Goal: Find specific page/section: Find specific page/section

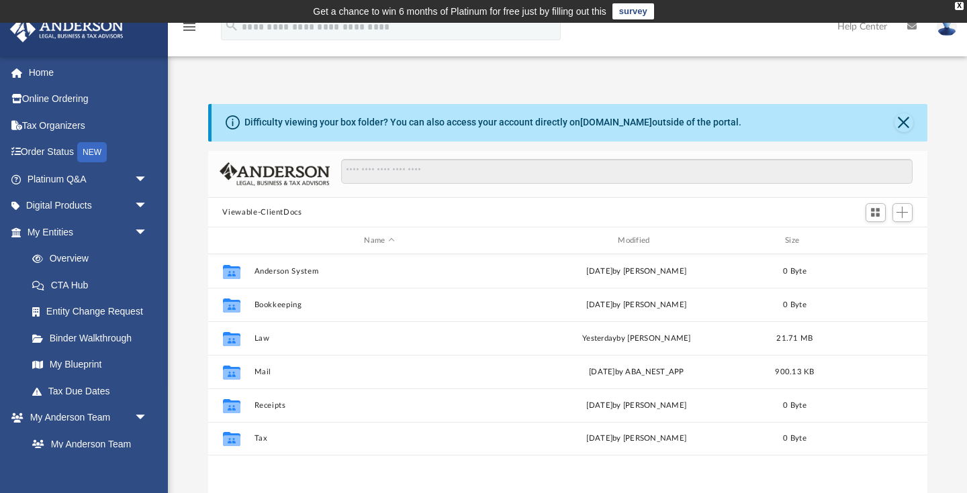
scroll to position [305, 719]
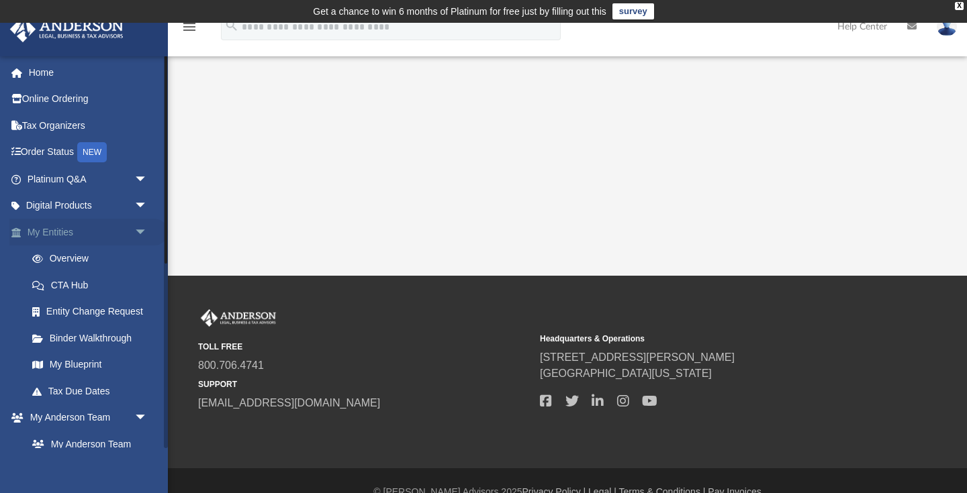
click at [77, 232] on link "My Entities arrow_drop_down" at bounding box center [88, 232] width 158 height 27
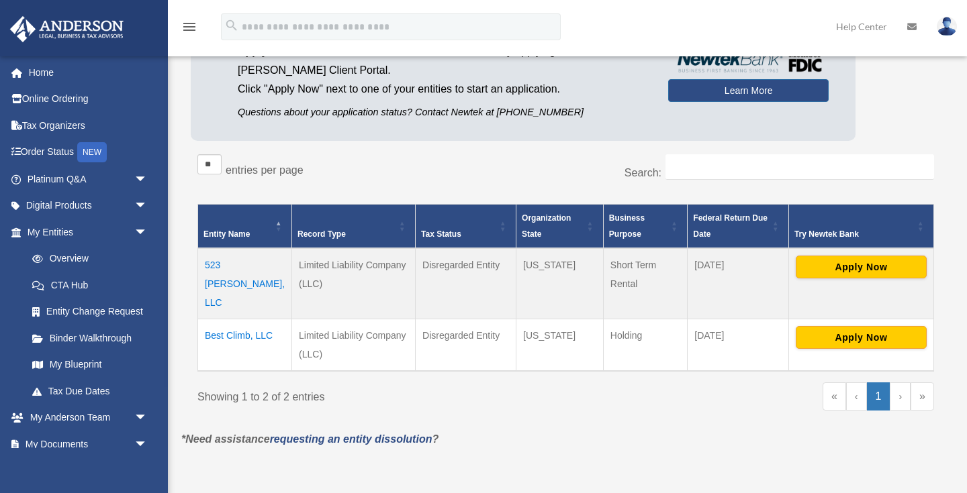
scroll to position [184, 0]
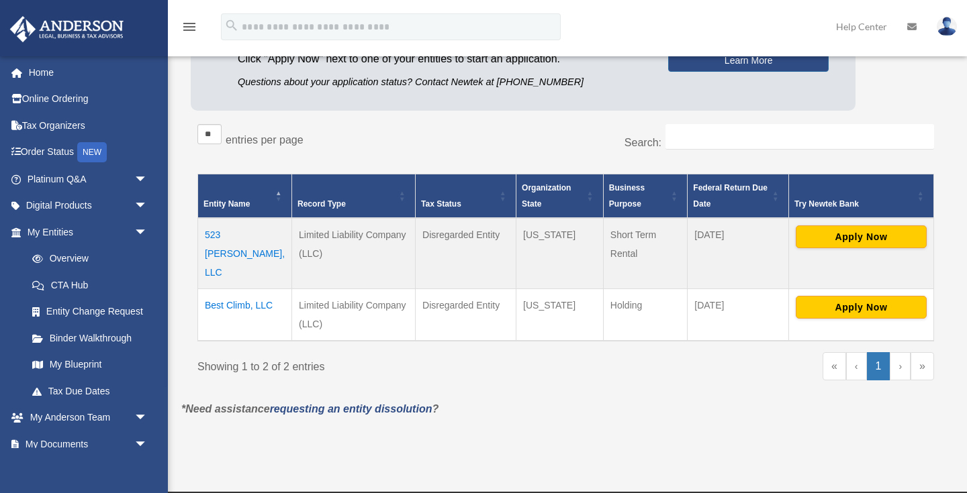
click at [214, 240] on td "523 Paine, LLC" at bounding box center [245, 253] width 94 height 71
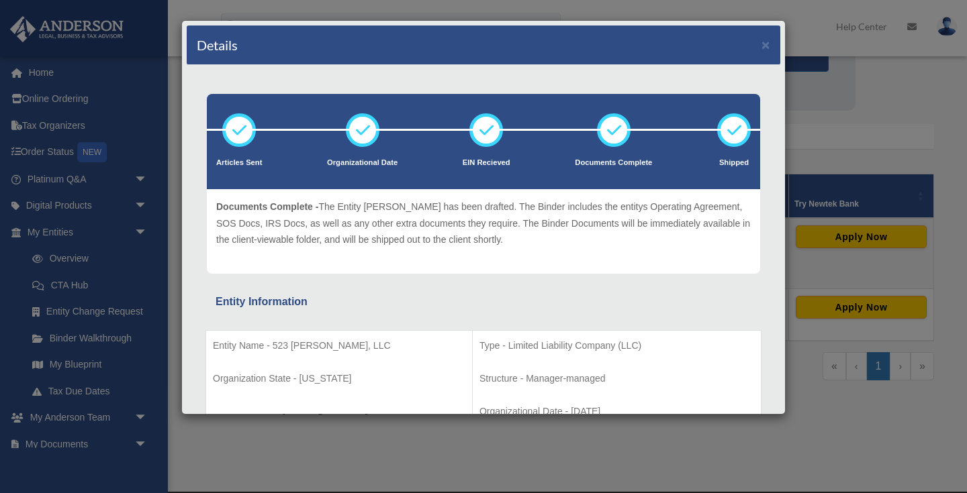
scroll to position [0, 0]
click at [773, 46] on div "Details ×" at bounding box center [483, 46] width 593 height 40
click at [766, 46] on button "×" at bounding box center [765, 45] width 9 height 14
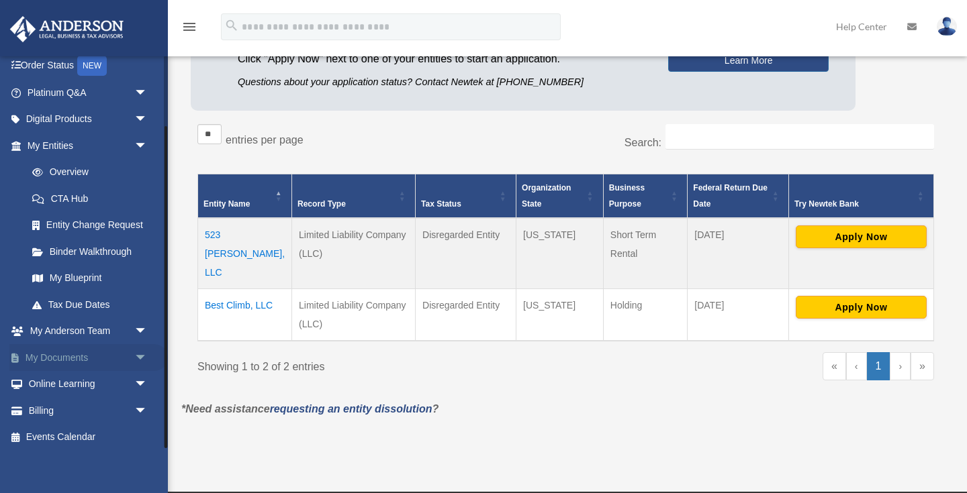
scroll to position [86, 0]
click at [75, 353] on link "My Documents arrow_drop_down" at bounding box center [88, 358] width 158 height 27
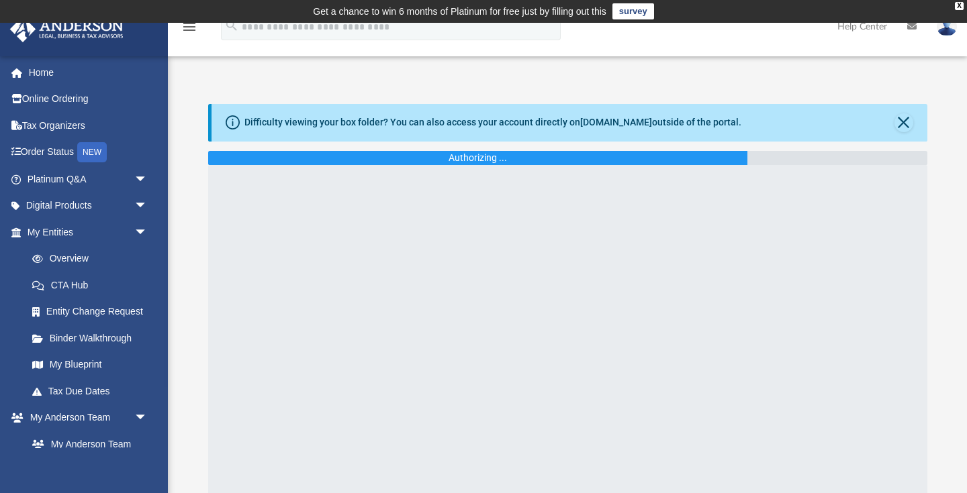
click at [671, 87] on div "Difficulty viewing your box folder? You can also access your account directly o…" at bounding box center [567, 288] width 799 height 425
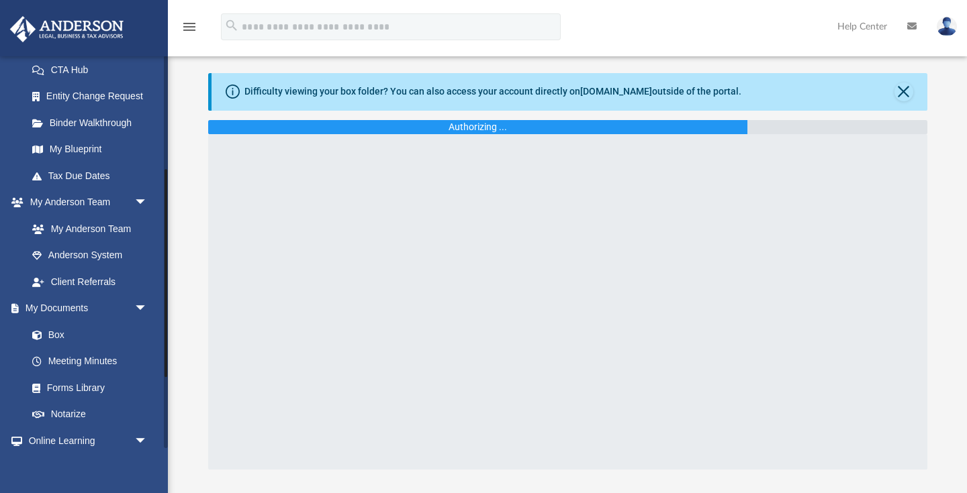
scroll to position [223, 0]
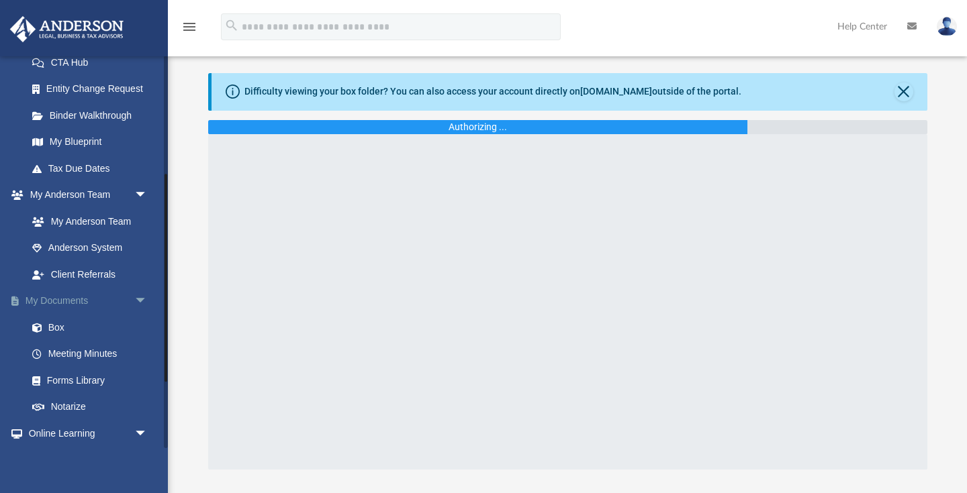
click at [73, 295] on link "My Documents arrow_drop_down" at bounding box center [88, 301] width 158 height 27
click at [54, 320] on link "Box" at bounding box center [93, 327] width 149 height 27
click at [64, 300] on link "My Documents arrow_drop_down" at bounding box center [88, 301] width 158 height 27
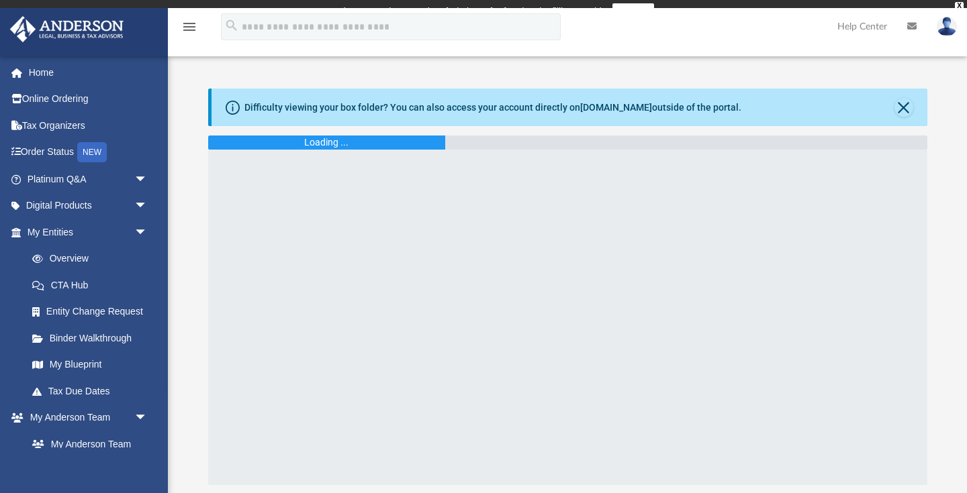
scroll to position [31, 0]
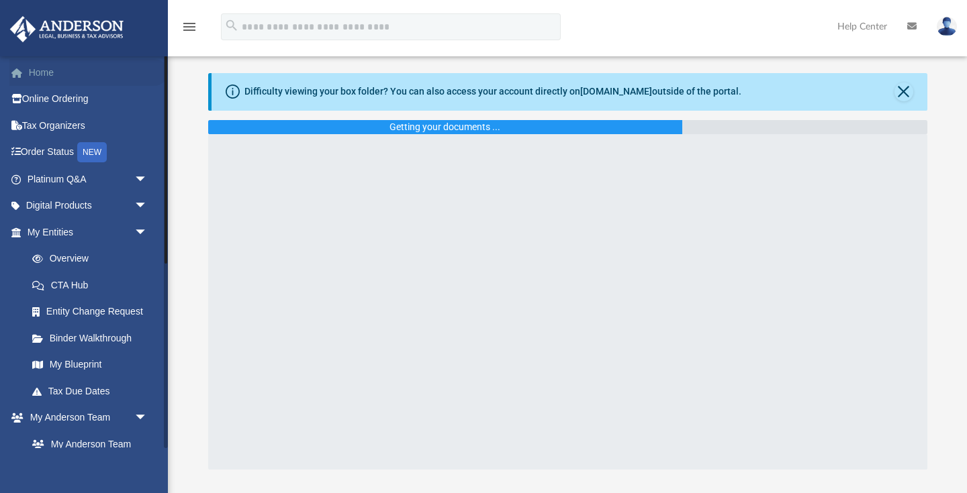
click at [44, 72] on link "Home" at bounding box center [88, 72] width 158 height 27
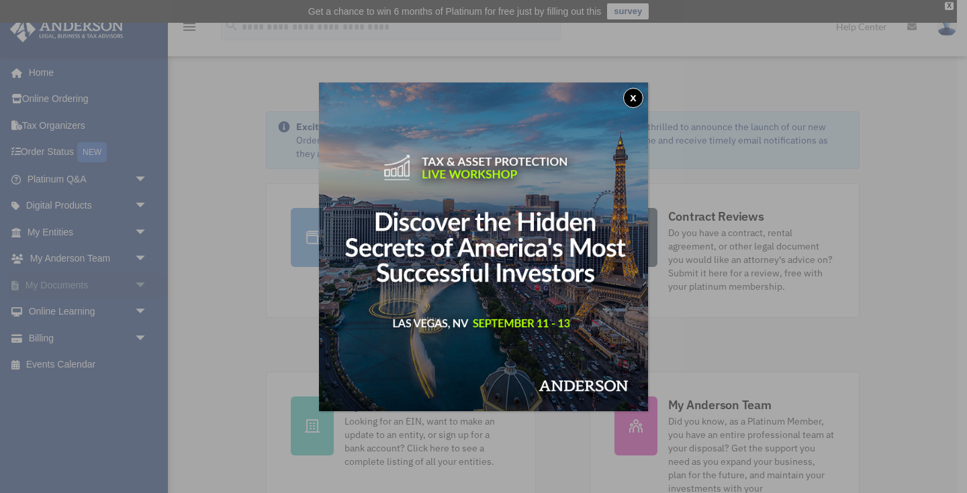
click at [73, 282] on div "x" at bounding box center [483, 246] width 967 height 493
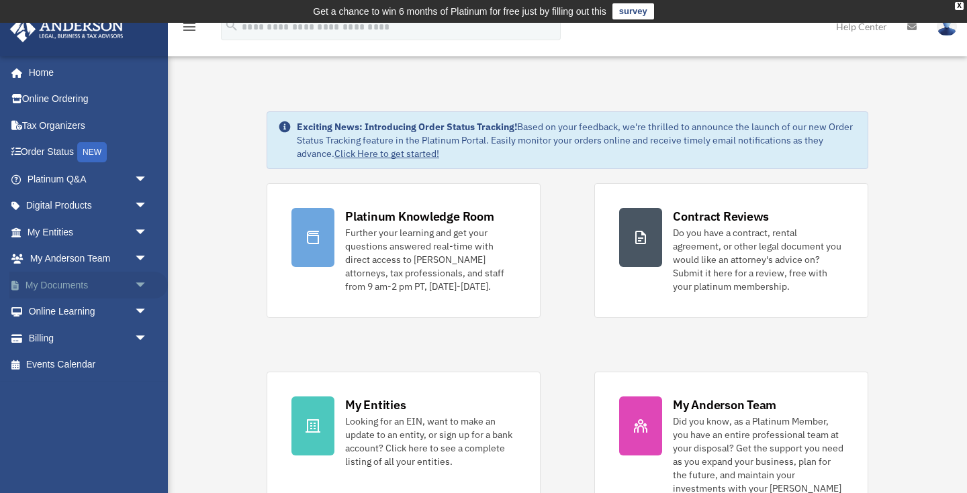
click at [72, 283] on link "My Documents arrow_drop_down" at bounding box center [88, 285] width 158 height 27
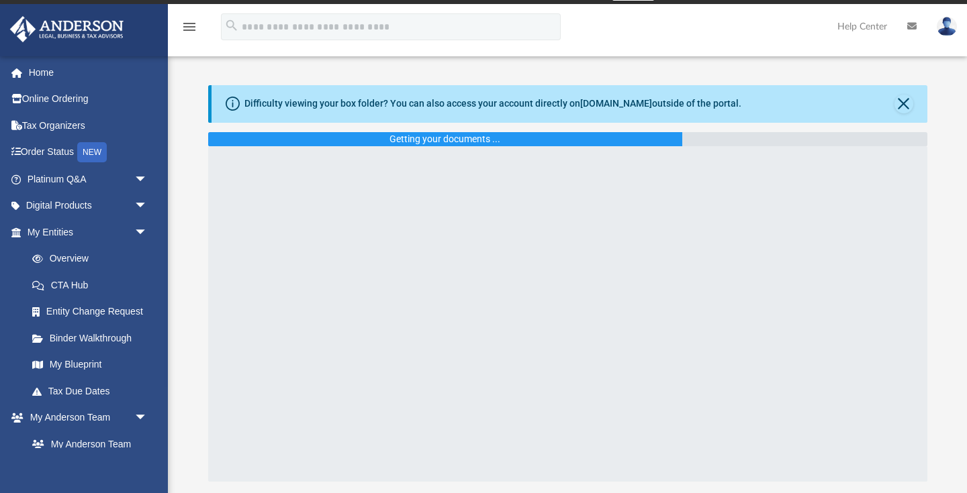
scroll to position [19, 0]
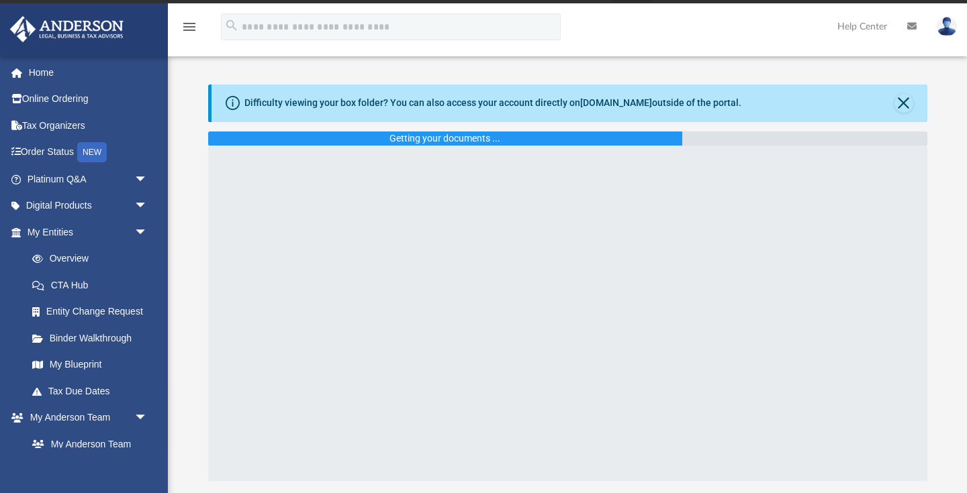
click at [189, 148] on div "Difficulty viewing your box folder? You can also access your account directly o…" at bounding box center [567, 283] width 799 height 397
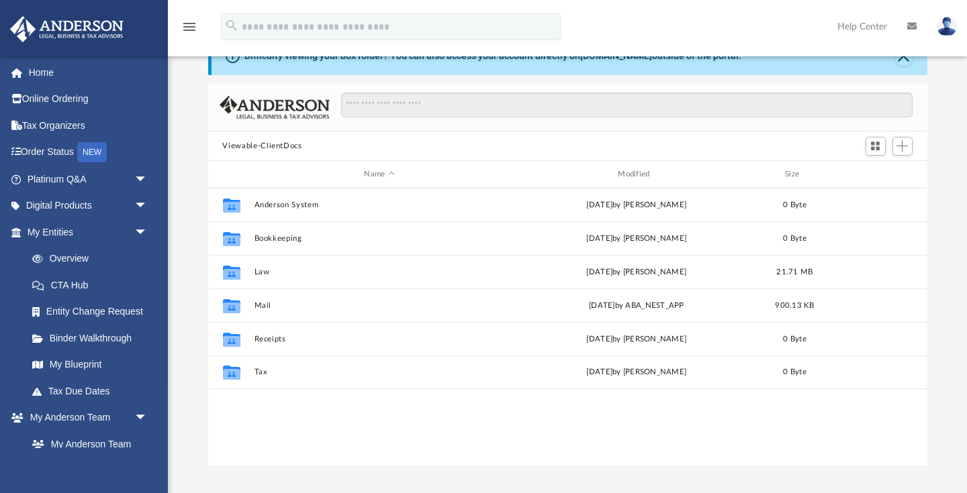
scroll to position [75, 0]
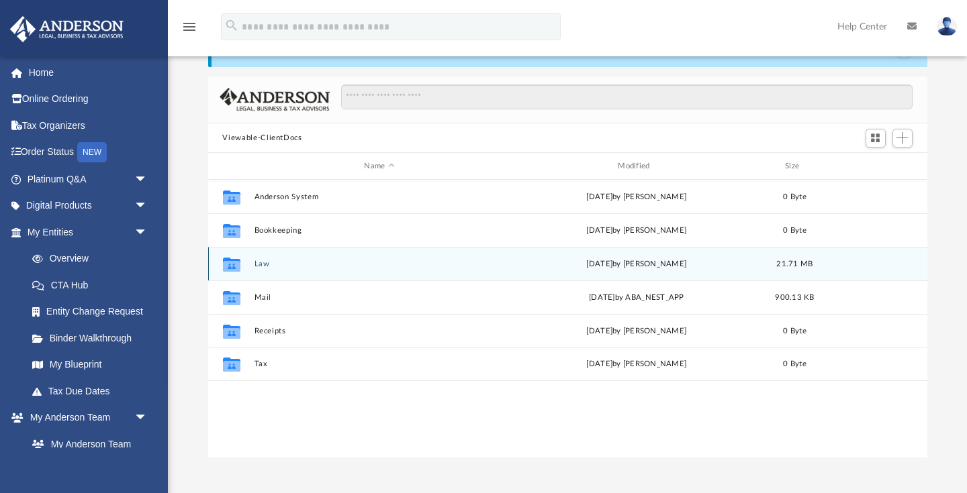
click at [264, 264] on button "Law" at bounding box center [379, 264] width 251 height 9
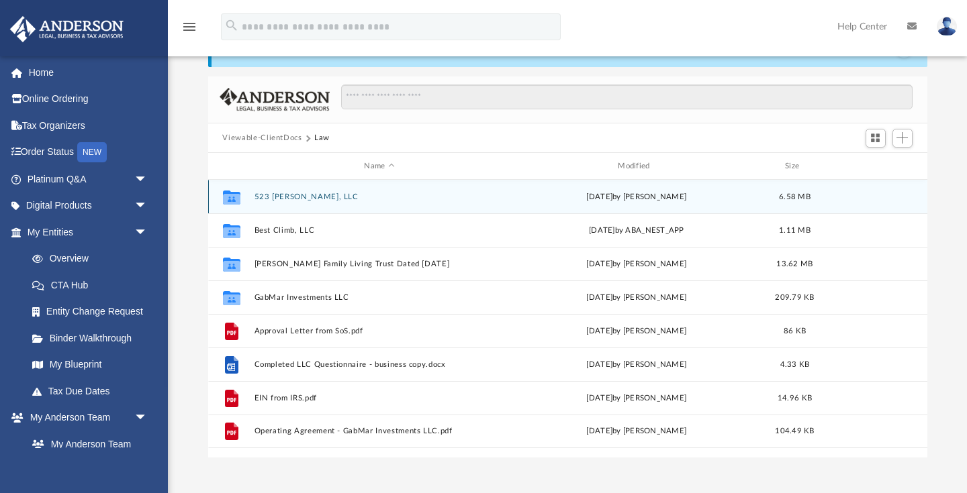
click at [274, 200] on button "523 [PERSON_NAME], LLC" at bounding box center [379, 197] width 251 height 9
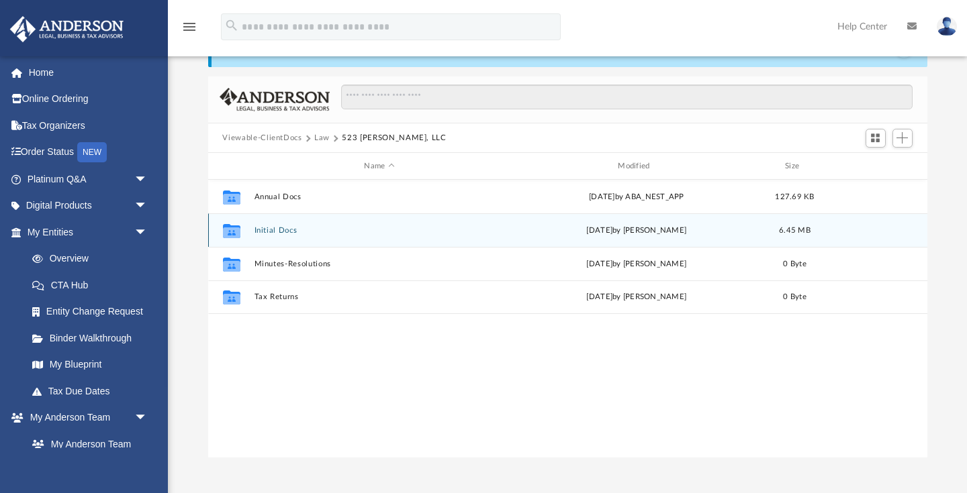
click at [239, 228] on icon "grid" at bounding box center [230, 233] width 17 height 11
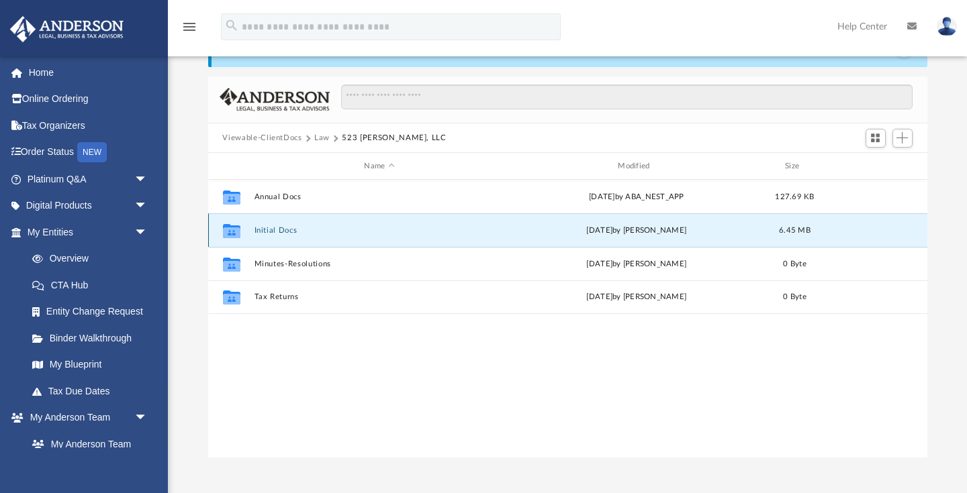
click at [268, 232] on button "Initial Docs" at bounding box center [379, 230] width 251 height 9
